Goal: Transaction & Acquisition: Book appointment/travel/reservation

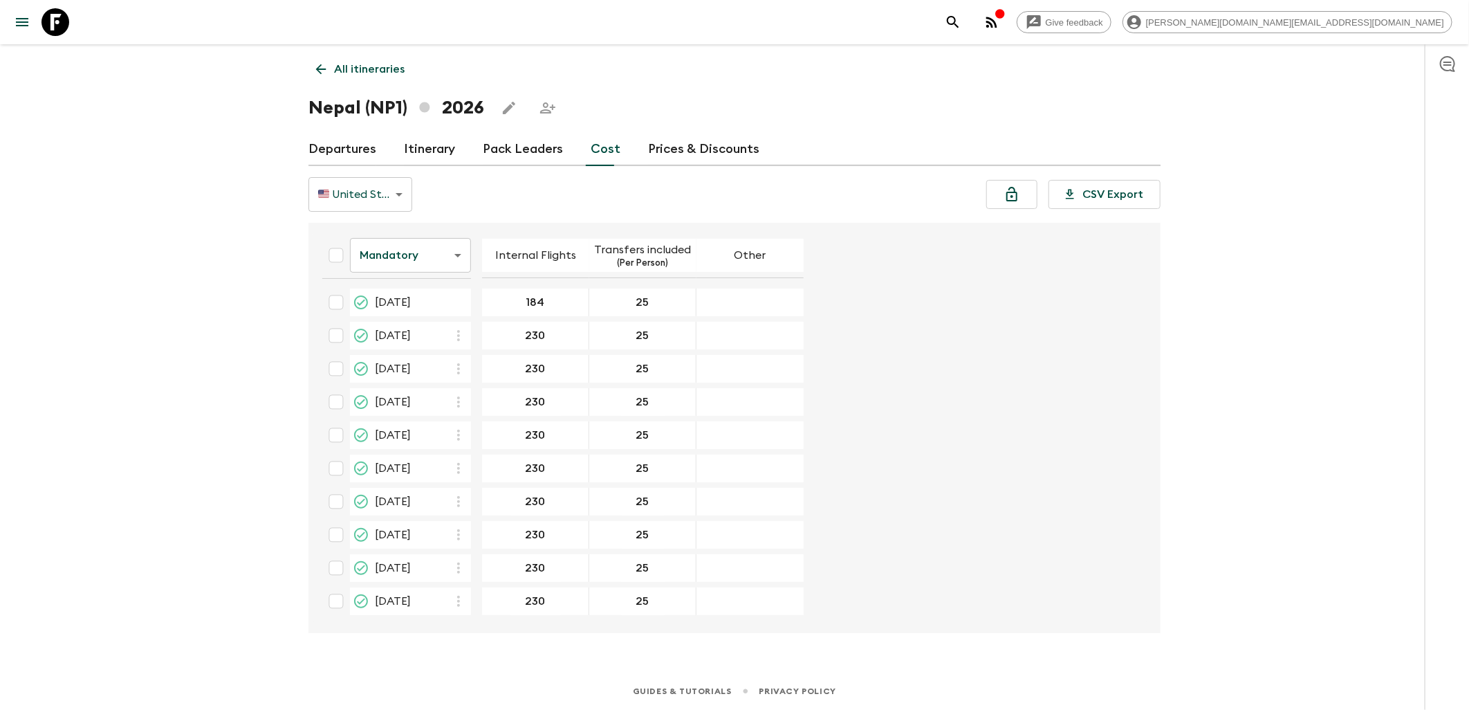
click at [62, 22] on icon at bounding box center [55, 22] width 28 height 28
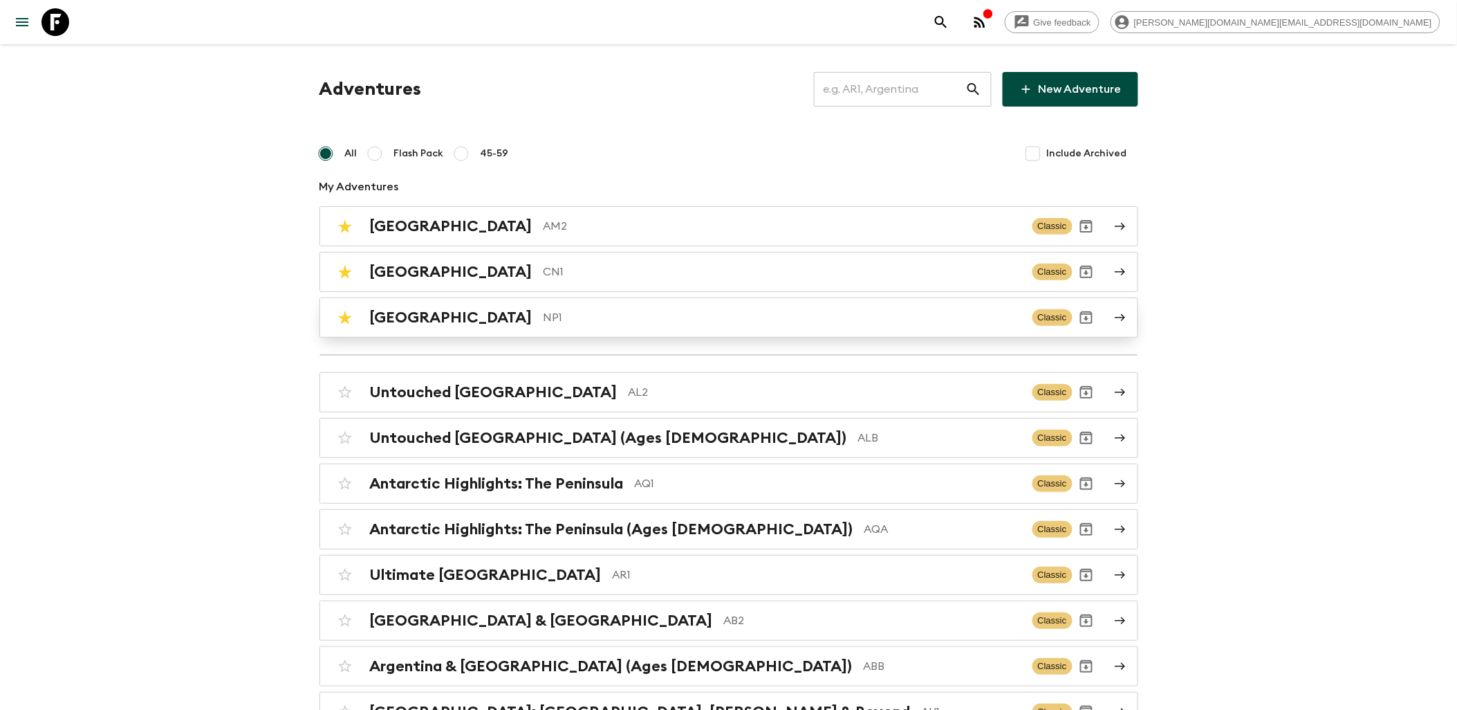
click at [408, 309] on h2 "[GEOGRAPHIC_DATA]" at bounding box center [451, 317] width 163 height 18
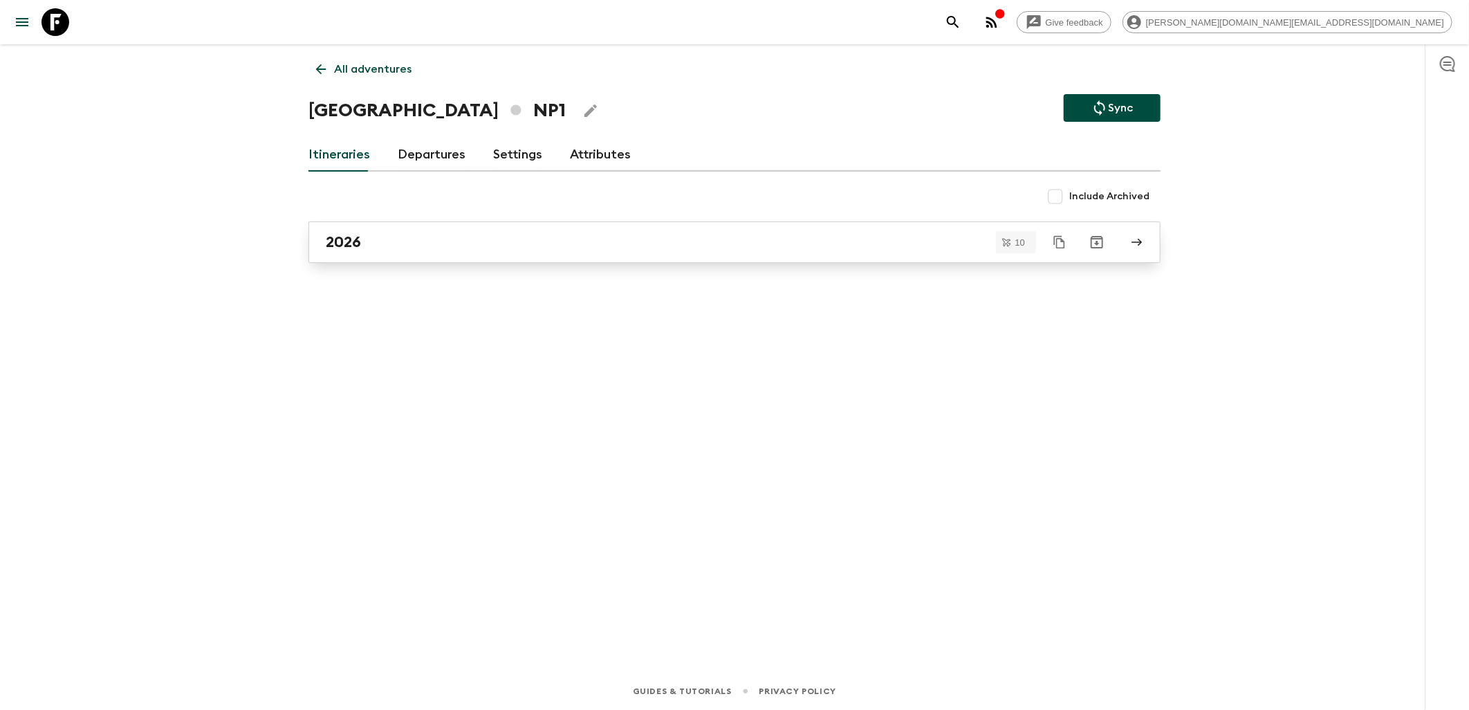
click at [369, 234] on div "2026" at bounding box center [721, 242] width 791 height 18
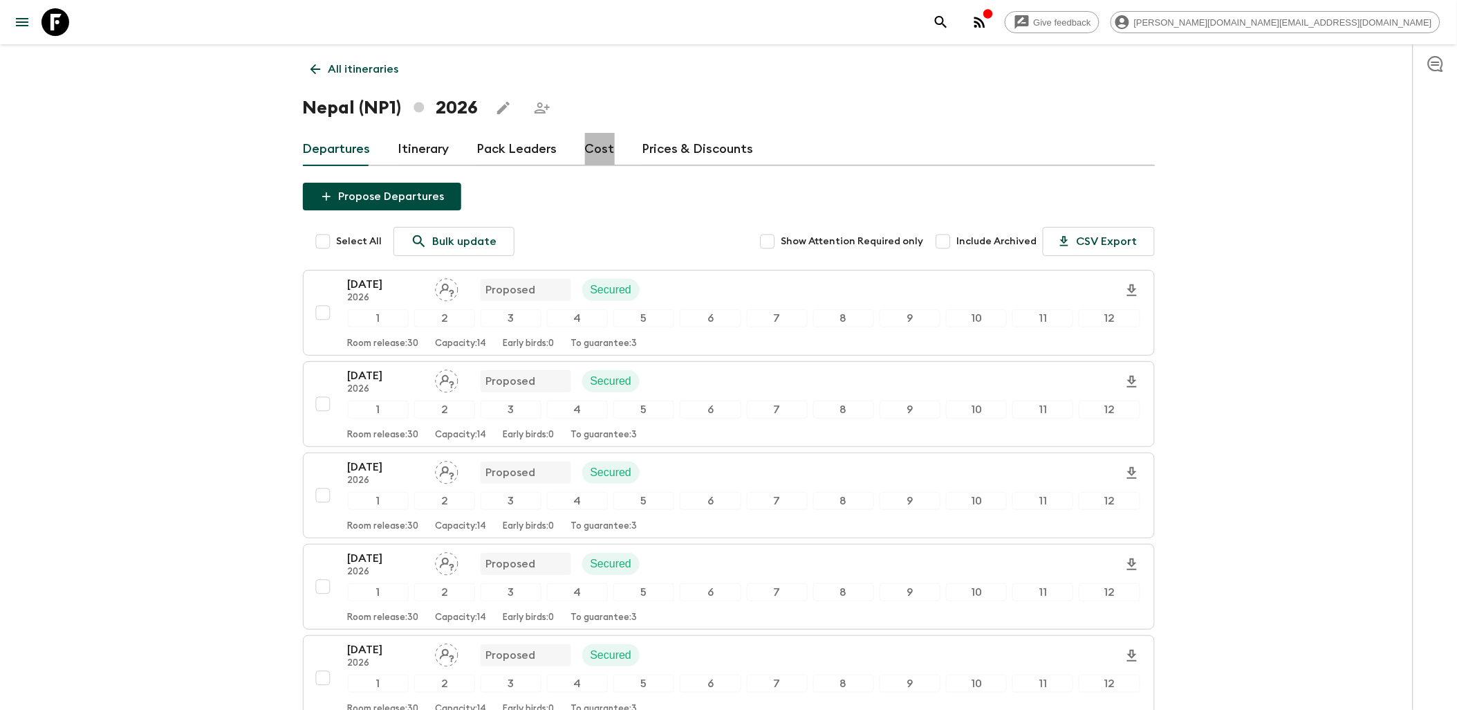
click at [605, 153] on link "Cost" at bounding box center [600, 149] width 30 height 33
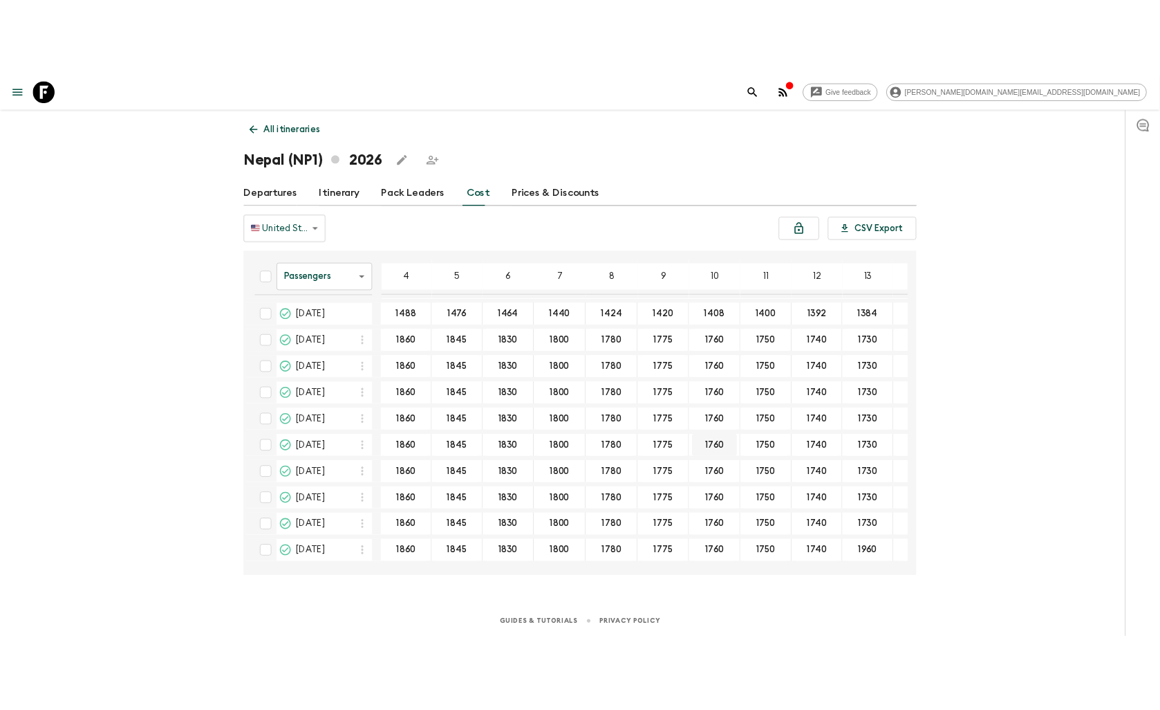
scroll to position [1, 0]
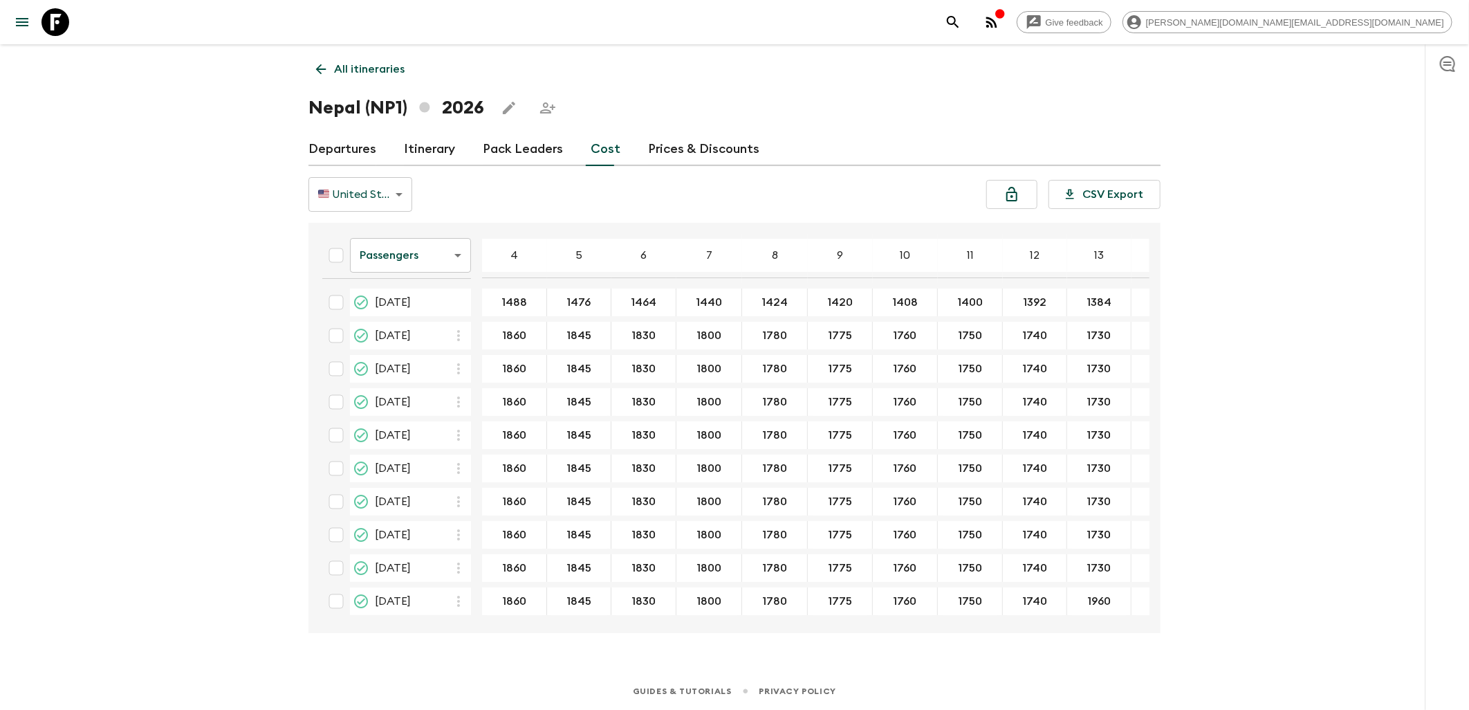
click at [43, 17] on icon at bounding box center [55, 22] width 28 height 28
